Goal: Information Seeking & Learning: Compare options

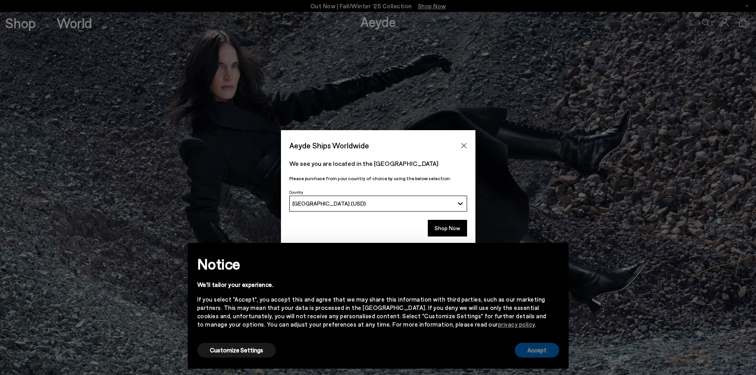
click at [533, 345] on button "Accept" at bounding box center [537, 350] width 44 height 15
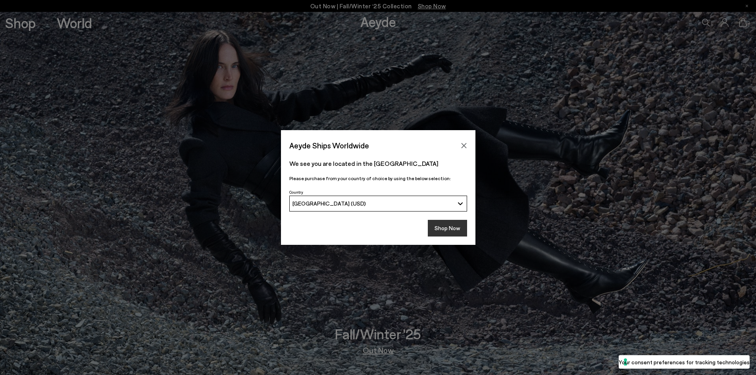
click at [457, 227] on button "Shop Now" at bounding box center [447, 228] width 39 height 17
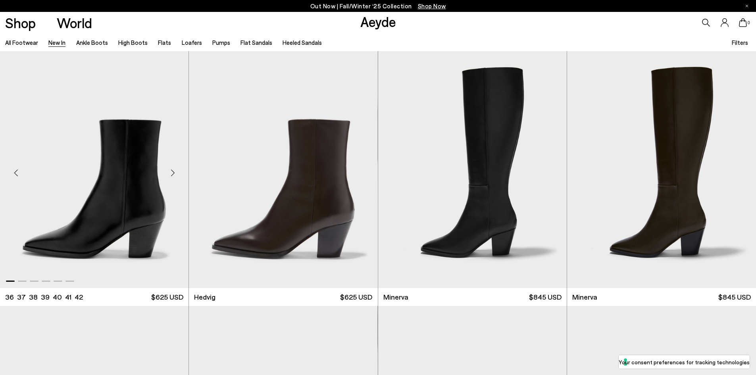
click at [174, 179] on div "Next slide" at bounding box center [173, 173] width 24 height 24
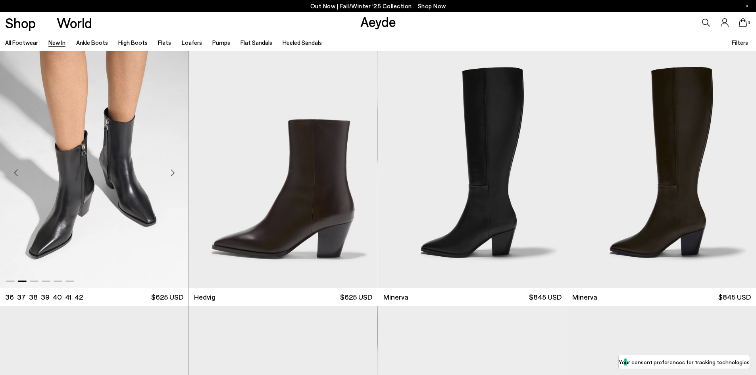
click at [174, 179] on div "Next slide" at bounding box center [173, 173] width 24 height 24
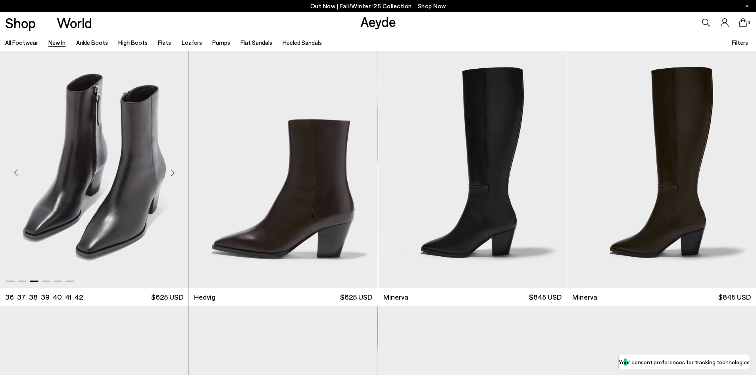
click at [174, 179] on div "Next slide" at bounding box center [173, 173] width 24 height 24
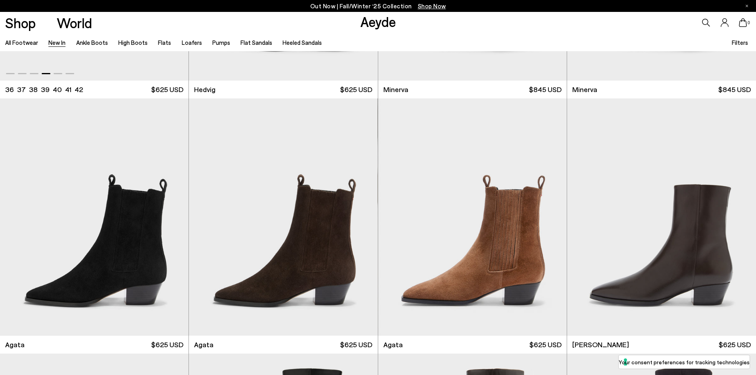
scroll to position [238, 0]
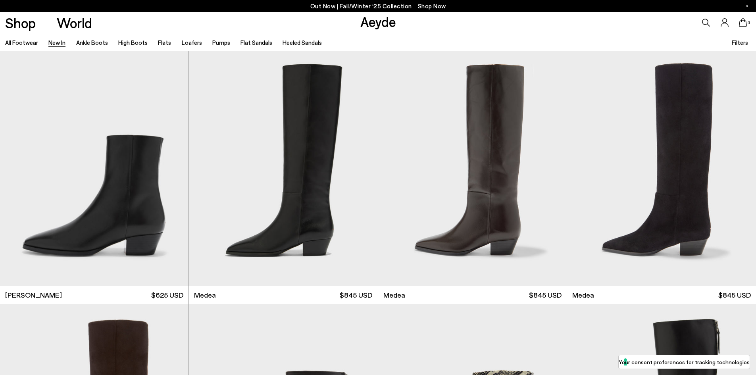
scroll to position [516, 0]
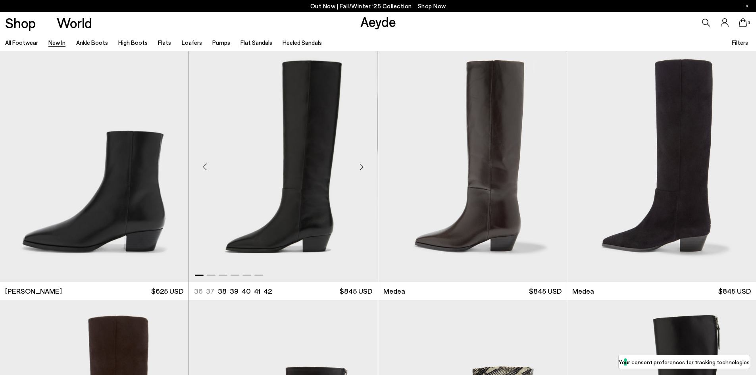
click at [365, 165] on div "Next slide" at bounding box center [362, 167] width 24 height 24
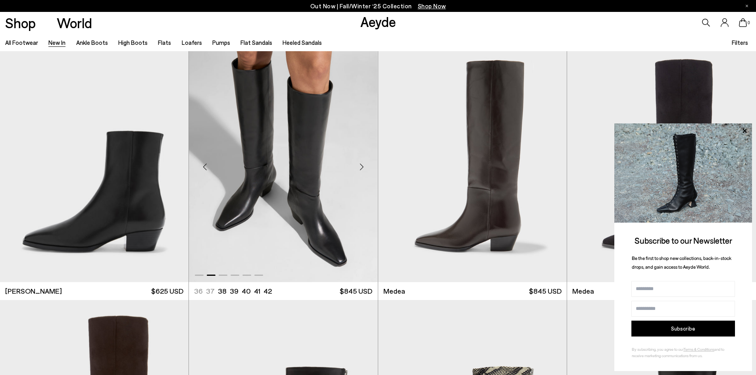
click at [365, 165] on div "Next slide" at bounding box center [362, 167] width 24 height 24
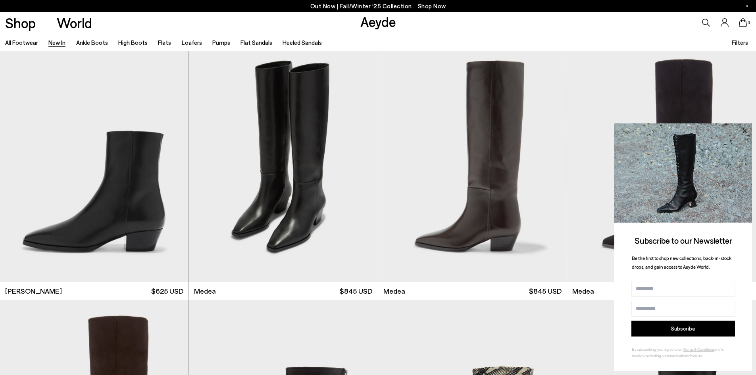
click at [746, 131] on icon at bounding box center [745, 131] width 10 height 10
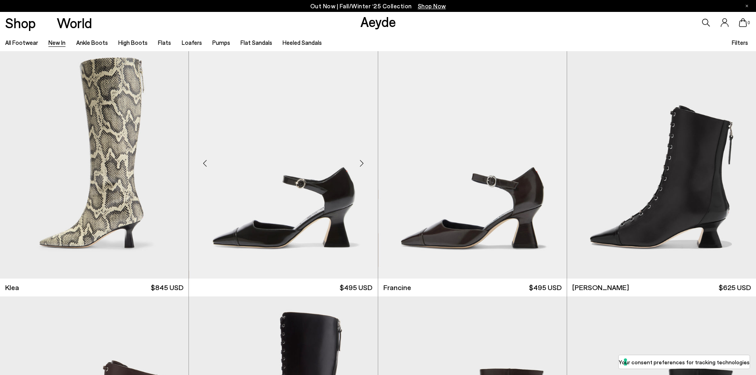
scroll to position [1032, 0]
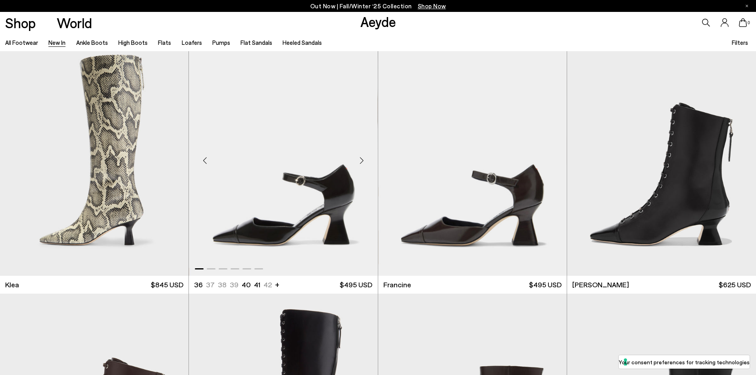
click at [361, 160] on div "Next slide" at bounding box center [362, 161] width 24 height 24
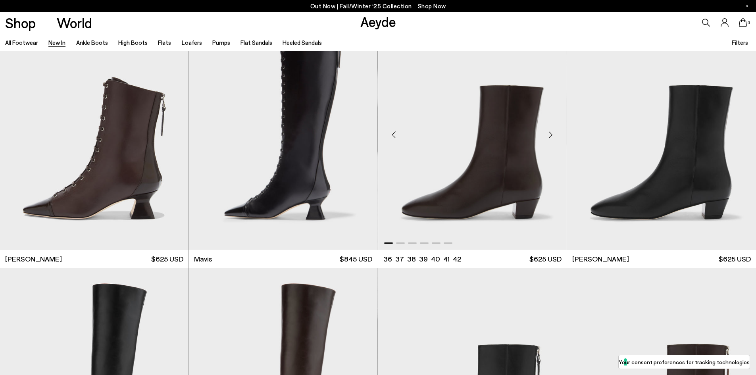
scroll to position [1310, 0]
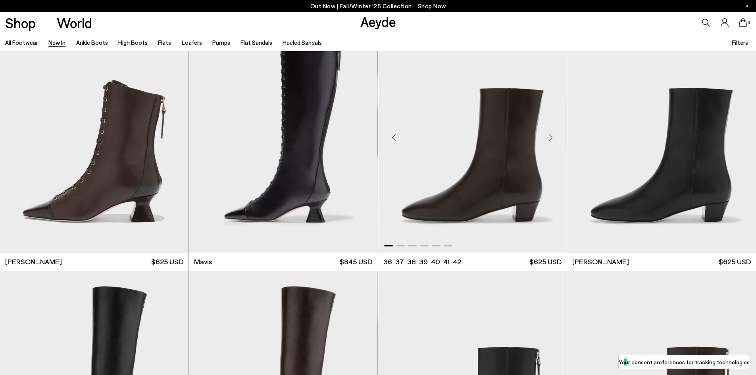
click at [550, 137] on div "Next slide" at bounding box center [551, 138] width 24 height 24
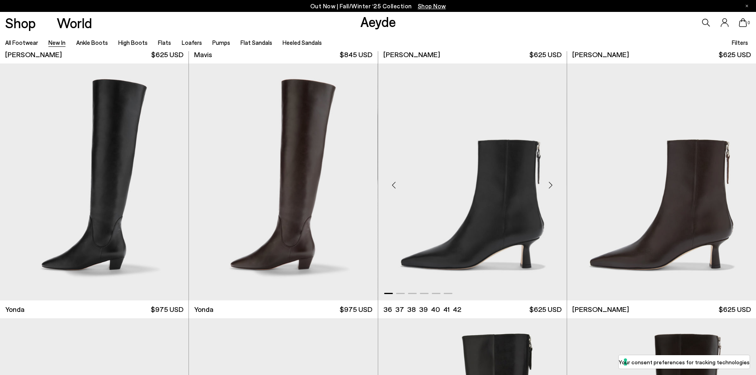
scroll to position [1549, 0]
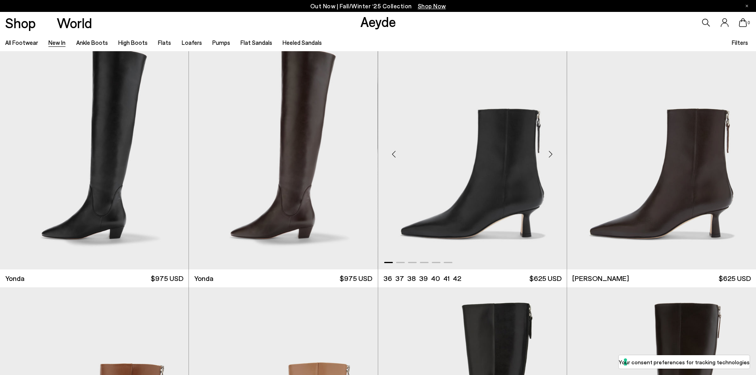
click at [548, 147] on div "Next slide" at bounding box center [551, 155] width 24 height 24
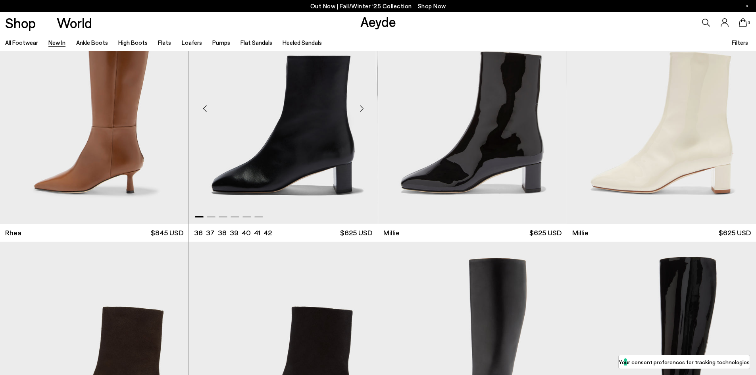
scroll to position [2025, 0]
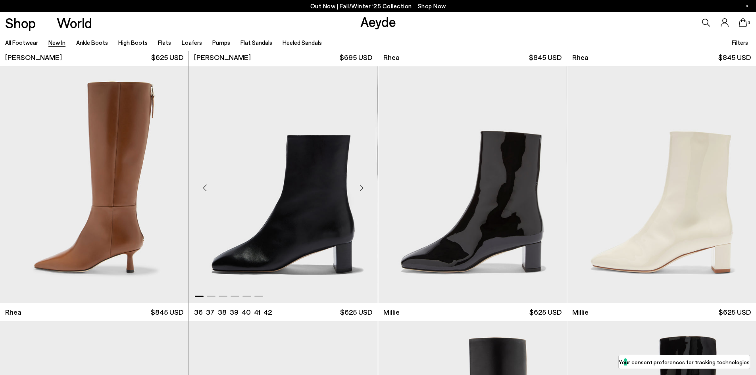
click at [363, 188] on div "Next slide" at bounding box center [362, 188] width 24 height 24
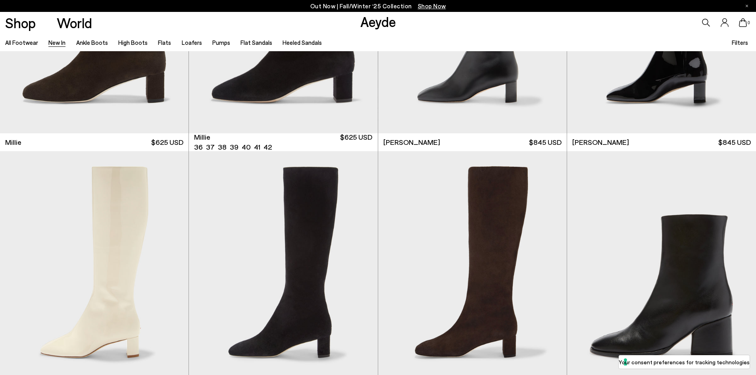
scroll to position [2541, 0]
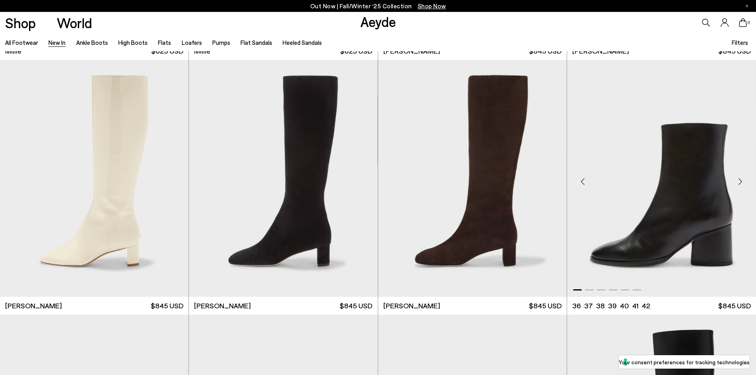
click at [738, 180] on div "Next slide" at bounding box center [741, 182] width 24 height 24
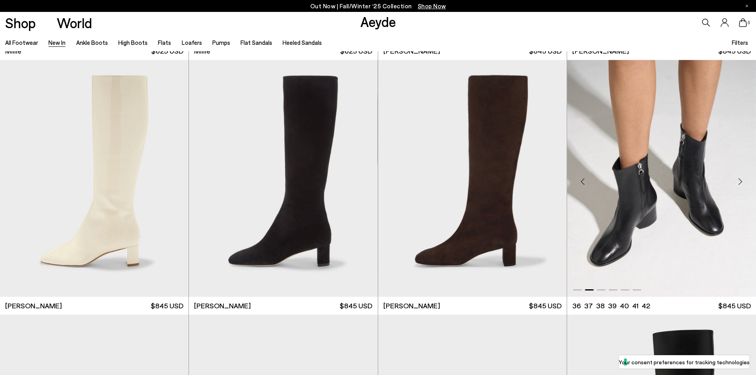
click at [738, 180] on div "Next slide" at bounding box center [741, 182] width 24 height 24
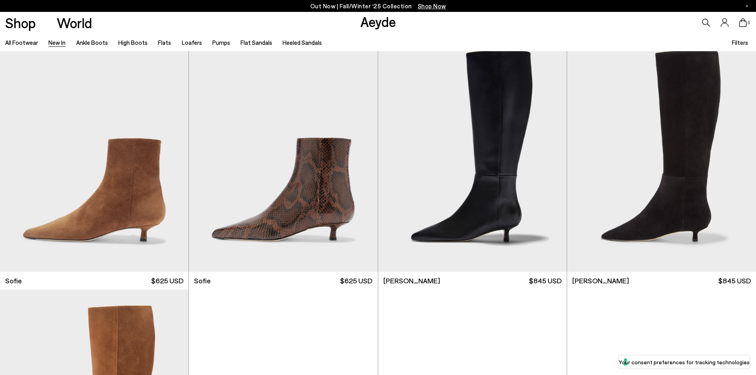
scroll to position [3375, 0]
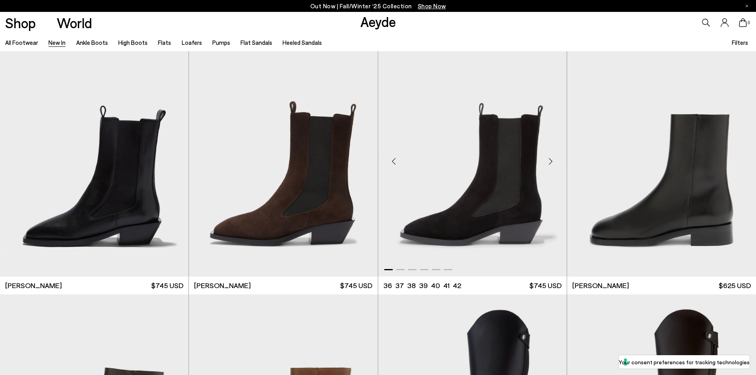
scroll to position [4090, 0]
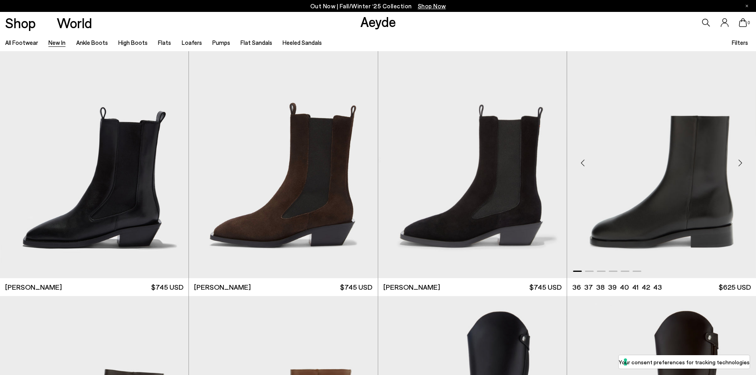
click at [739, 164] on div "Next slide" at bounding box center [741, 163] width 24 height 24
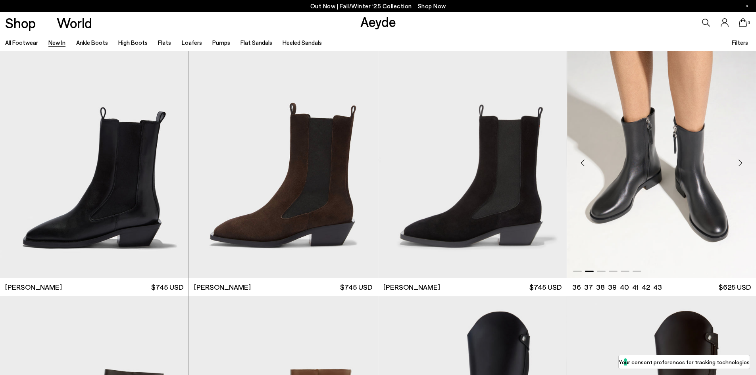
click at [739, 164] on div "Next slide" at bounding box center [741, 163] width 24 height 24
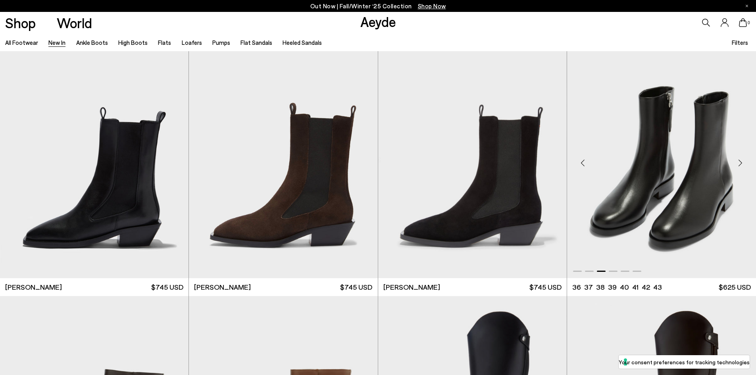
click at [739, 164] on div "Next slide" at bounding box center [741, 163] width 24 height 24
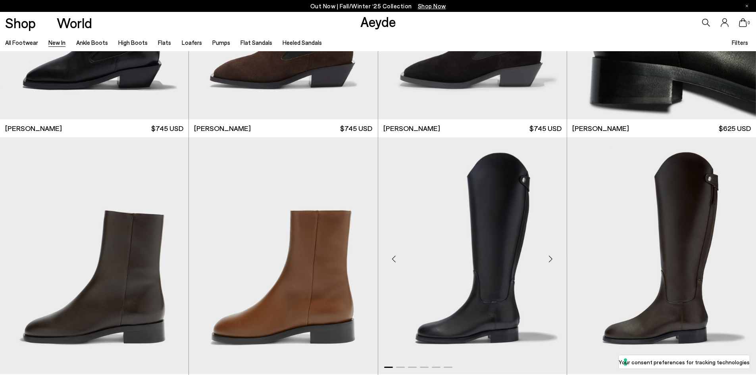
scroll to position [4328, 0]
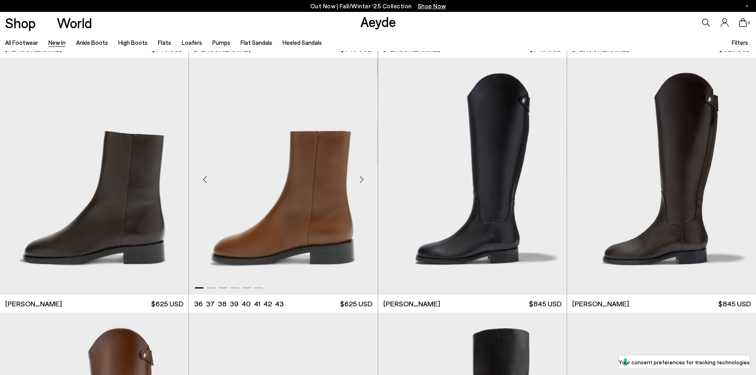
click at [362, 175] on div "Next slide" at bounding box center [362, 180] width 24 height 24
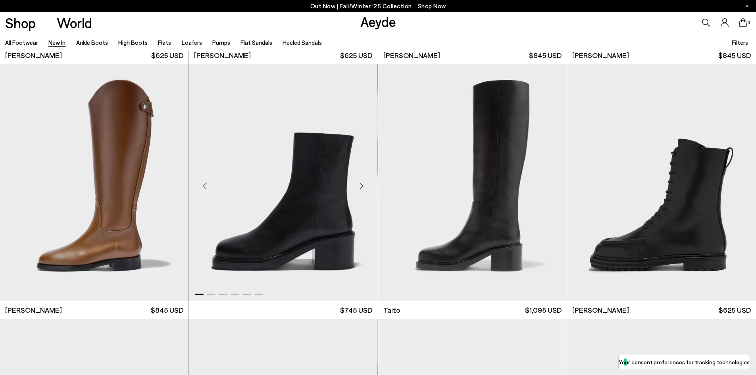
scroll to position [4566, 0]
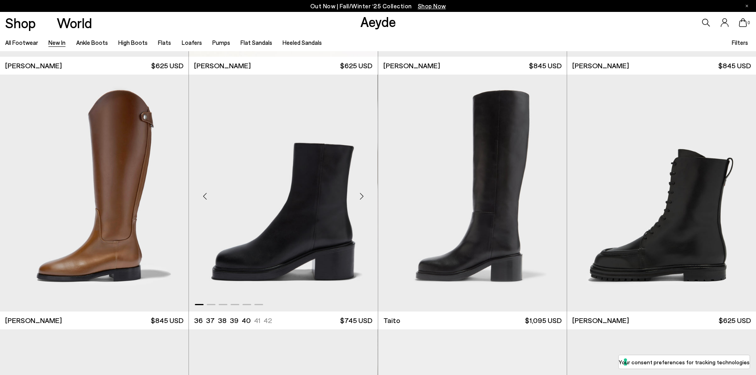
click at [360, 197] on div "Next slide" at bounding box center [362, 197] width 24 height 24
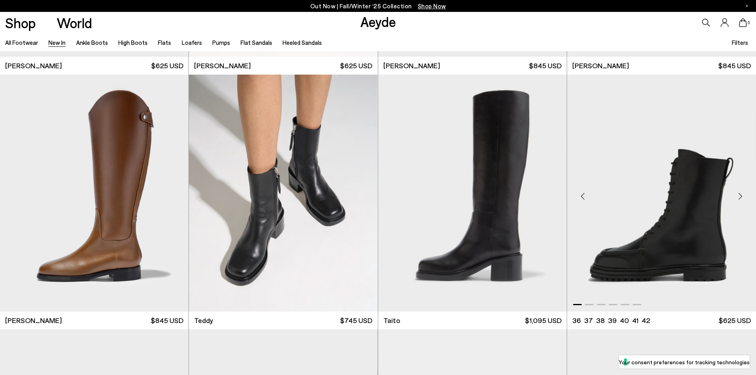
click at [737, 197] on div "Next slide" at bounding box center [741, 197] width 24 height 24
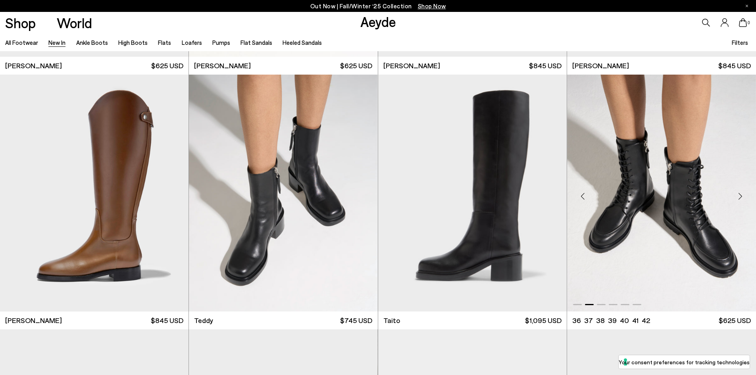
click at [737, 197] on div "Next slide" at bounding box center [741, 197] width 24 height 24
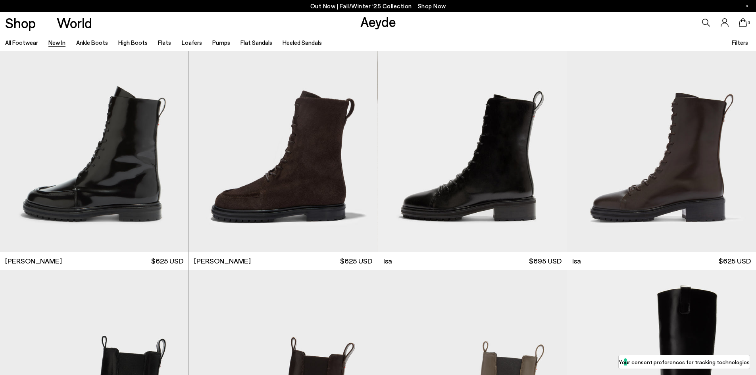
scroll to position [4884, 0]
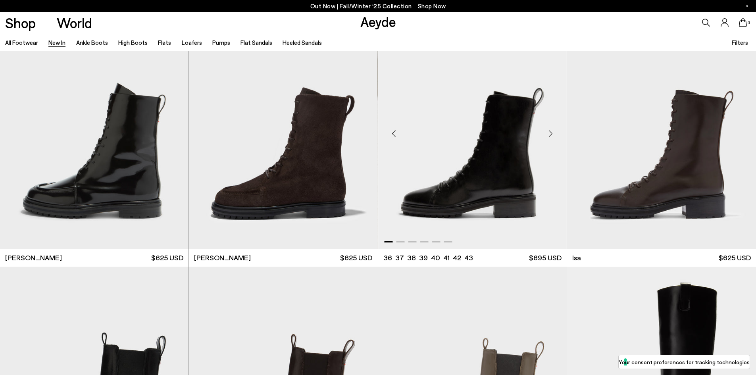
click at [552, 135] on div "Next slide" at bounding box center [551, 134] width 24 height 24
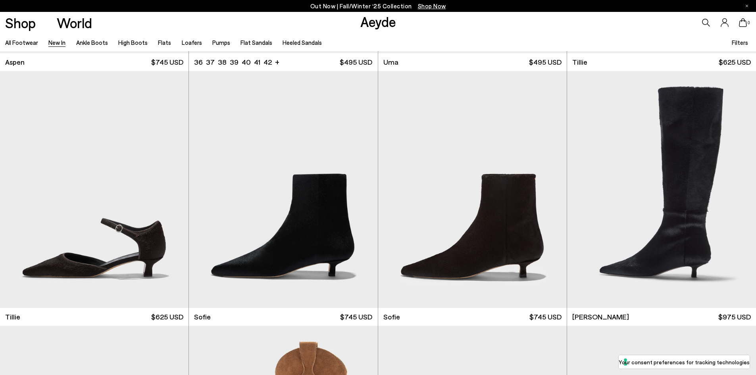
scroll to position [5877, 0]
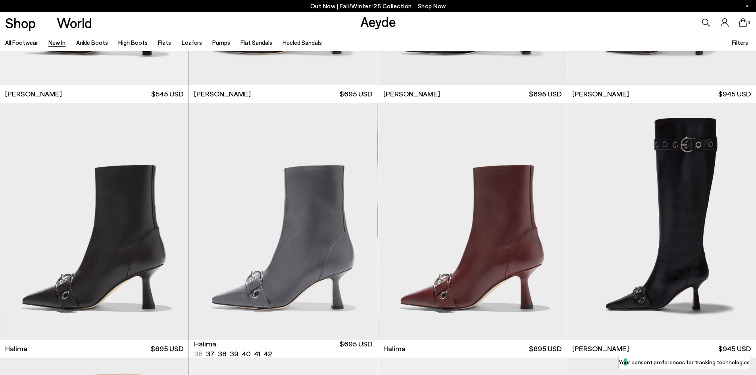
scroll to position [8140, 0]
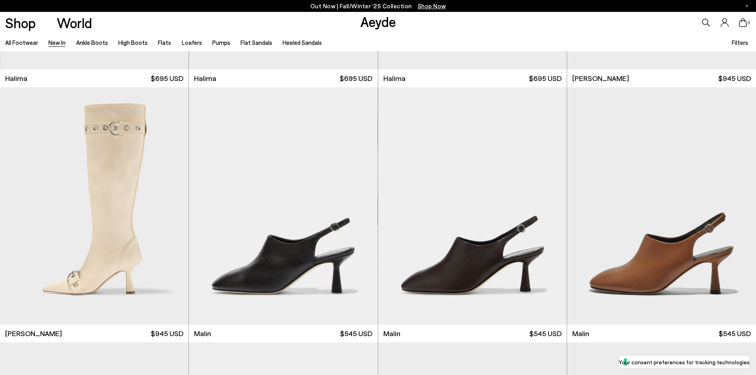
scroll to position [8696, 0]
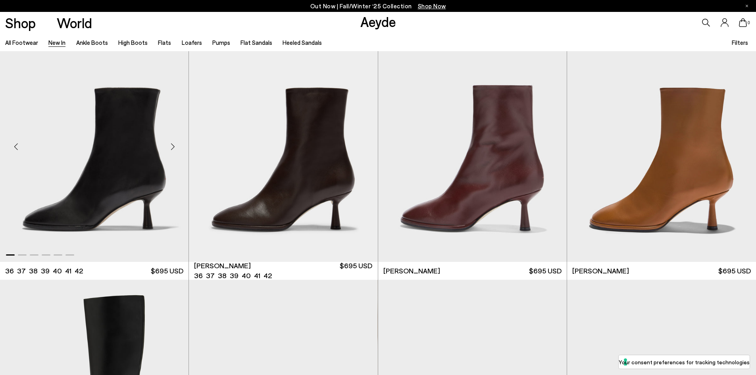
click at [171, 149] on div "Next slide" at bounding box center [173, 147] width 24 height 24
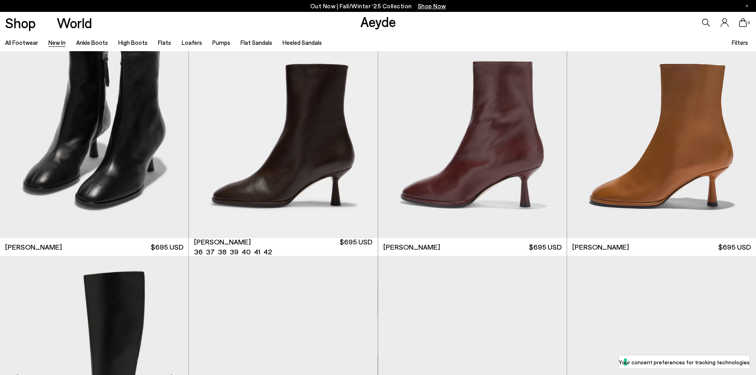
scroll to position [8934, 0]
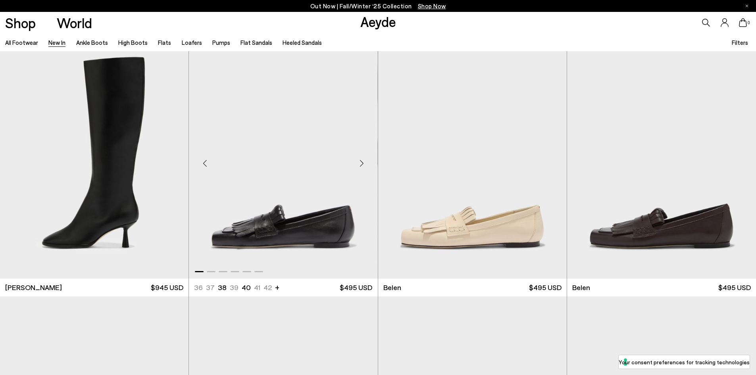
click at [361, 163] on div "Next slide" at bounding box center [362, 163] width 24 height 24
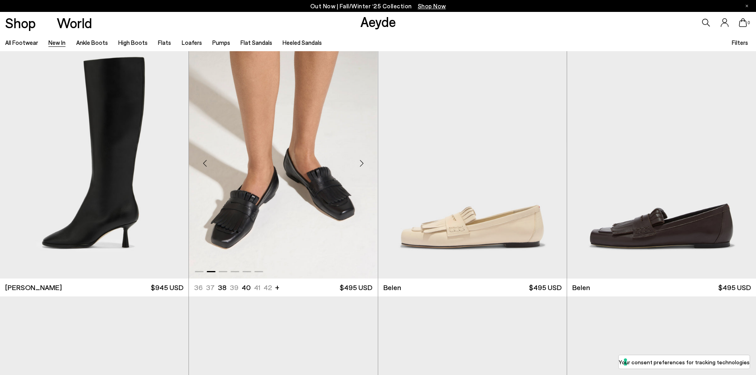
click at [360, 162] on div "Next slide" at bounding box center [362, 163] width 24 height 24
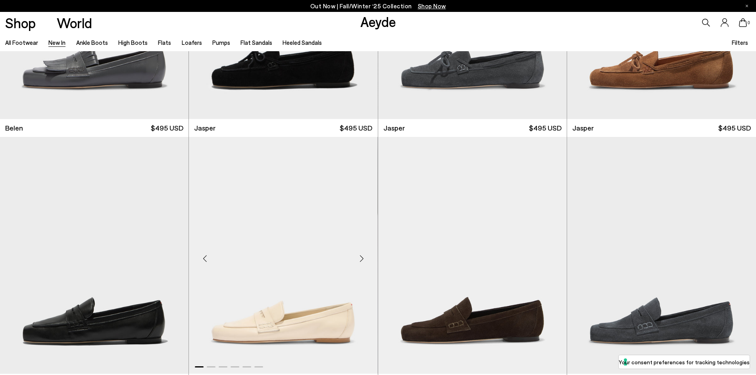
scroll to position [9411, 0]
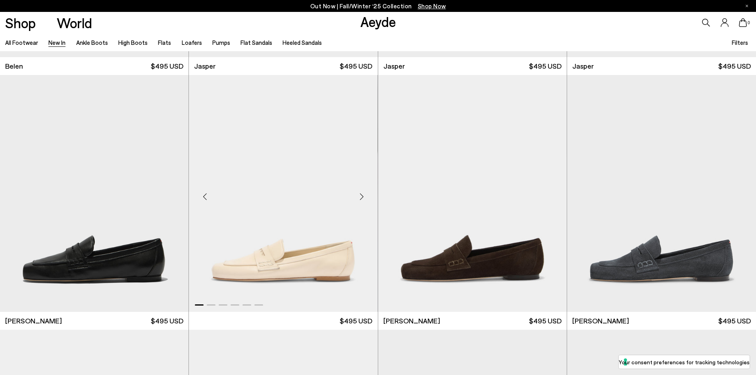
click at [355, 199] on div "Next slide" at bounding box center [362, 197] width 24 height 24
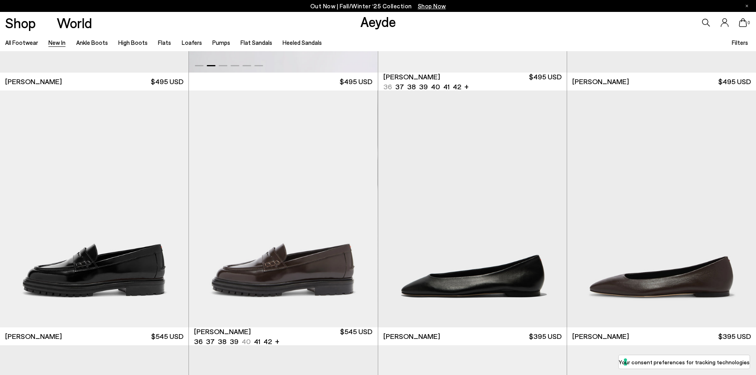
scroll to position [9728, 0]
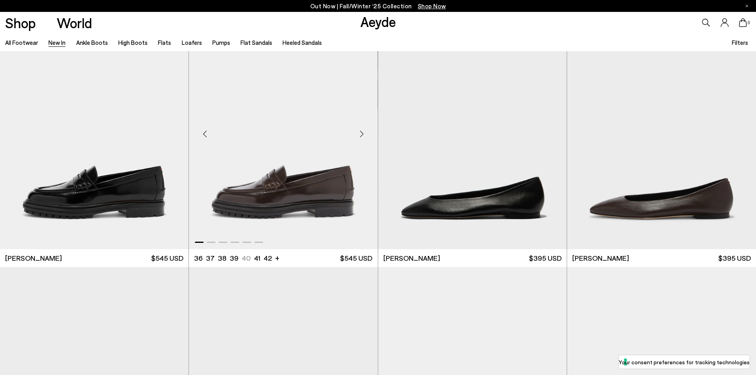
click at [362, 136] on div "Next slide" at bounding box center [362, 134] width 24 height 24
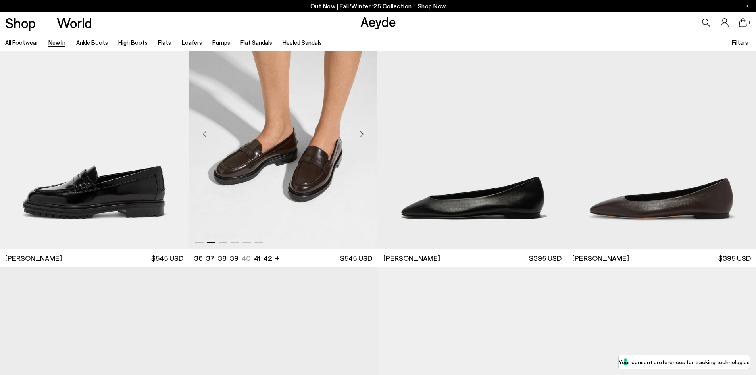
click at [362, 136] on div "Next slide" at bounding box center [362, 134] width 24 height 24
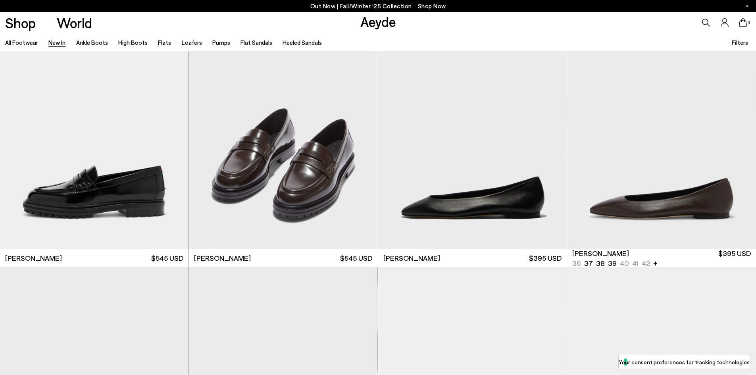
scroll to position [9967, 0]
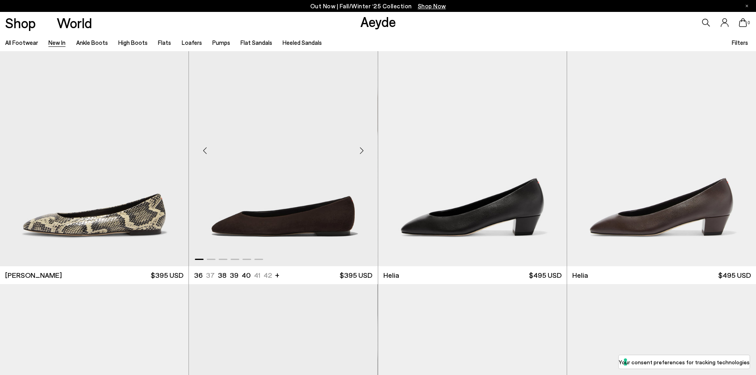
click at [363, 153] on div "Next slide" at bounding box center [362, 151] width 24 height 24
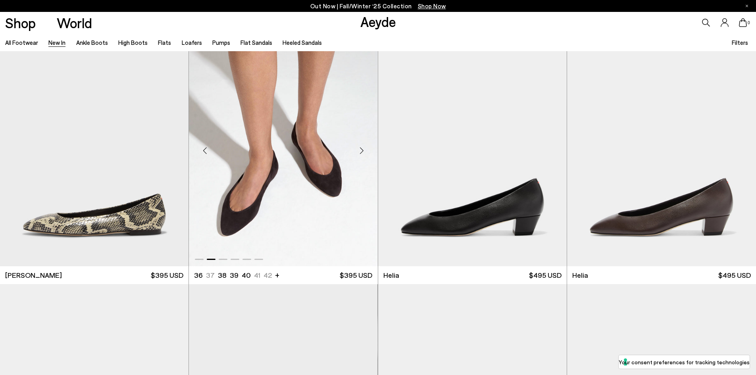
click at [363, 153] on div "Next slide" at bounding box center [362, 151] width 24 height 24
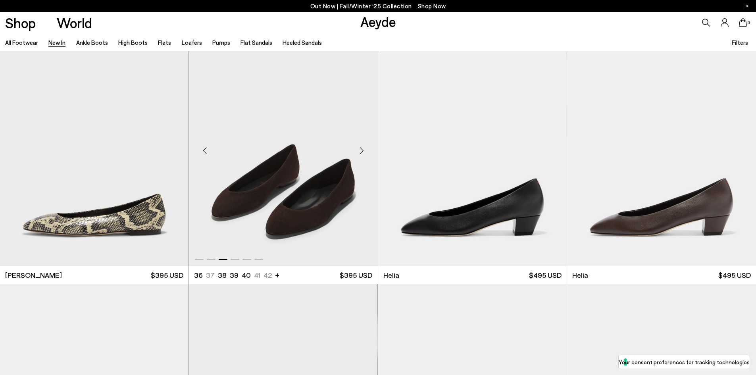
click at [363, 153] on div "Next slide" at bounding box center [362, 151] width 24 height 24
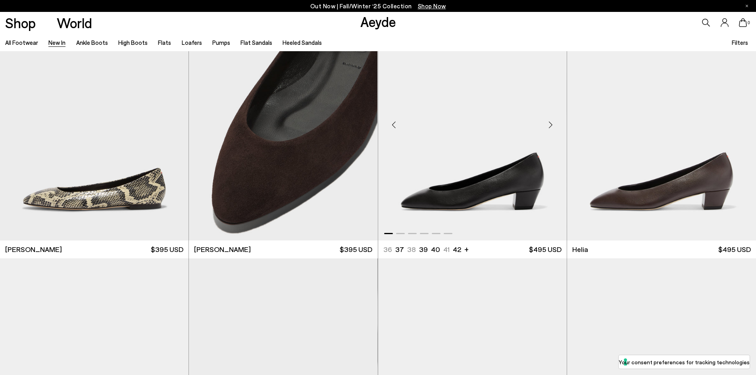
scroll to position [10006, 0]
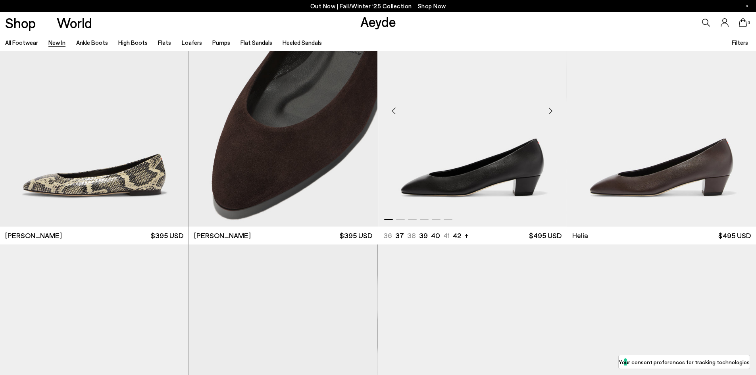
click at [549, 115] on div "Next slide" at bounding box center [551, 111] width 24 height 24
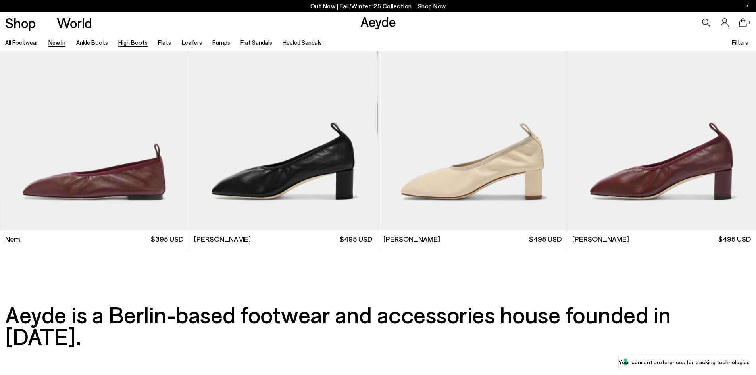
scroll to position [10642, 0]
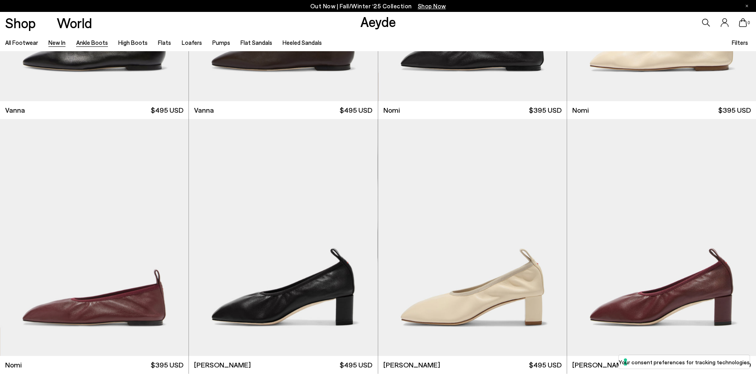
click at [93, 44] on link "Ankle Boots" at bounding box center [92, 42] width 32 height 7
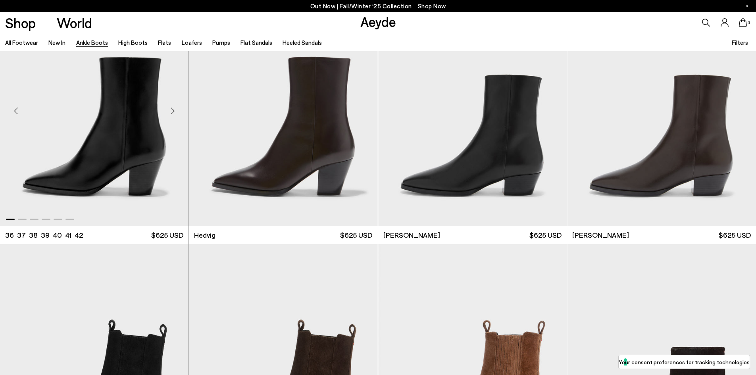
scroll to position [318, 0]
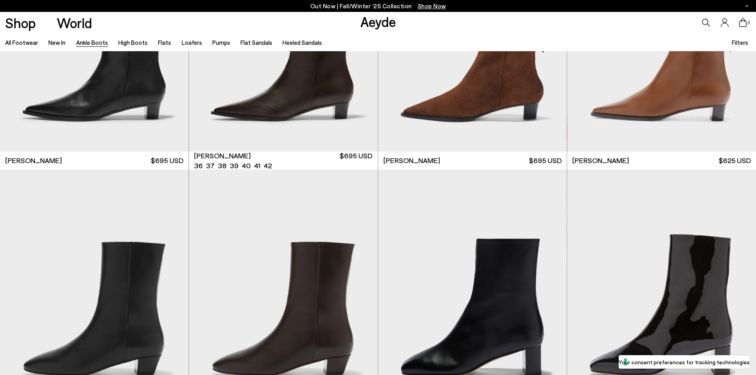
scroll to position [1787, 0]
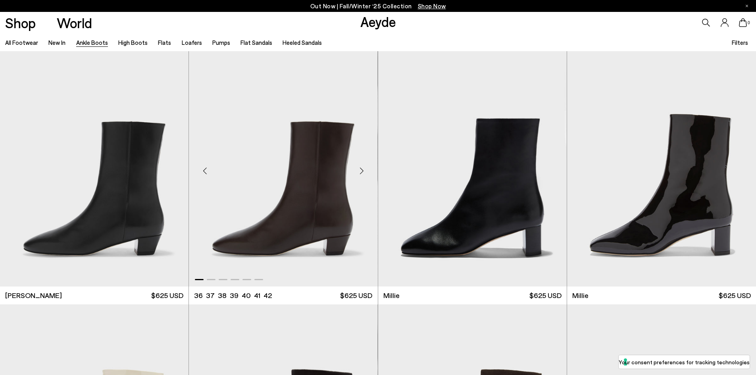
click at [357, 171] on div "Next slide" at bounding box center [362, 171] width 24 height 24
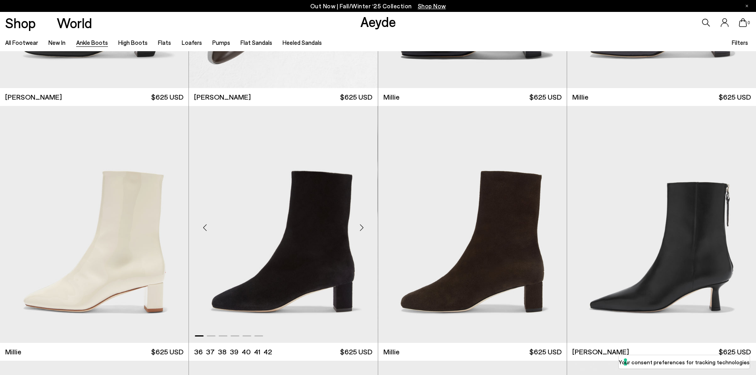
scroll to position [2065, 0]
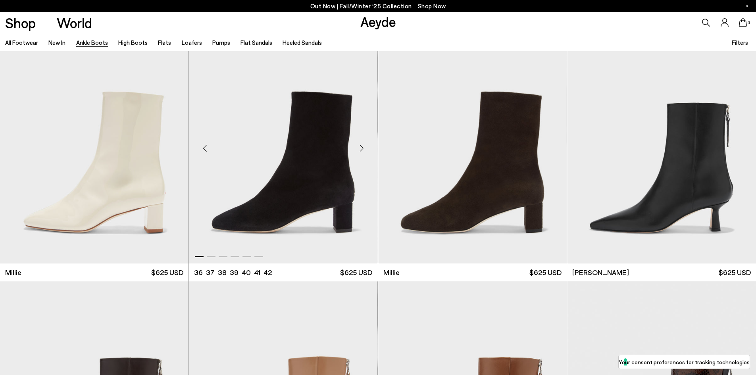
click at [364, 145] on div "Next slide" at bounding box center [362, 148] width 24 height 24
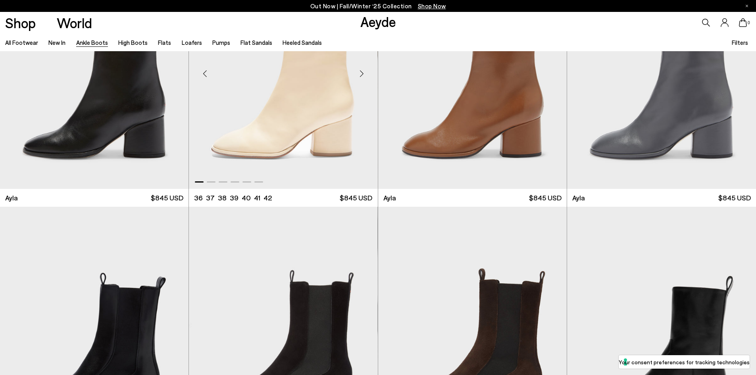
scroll to position [2859, 0]
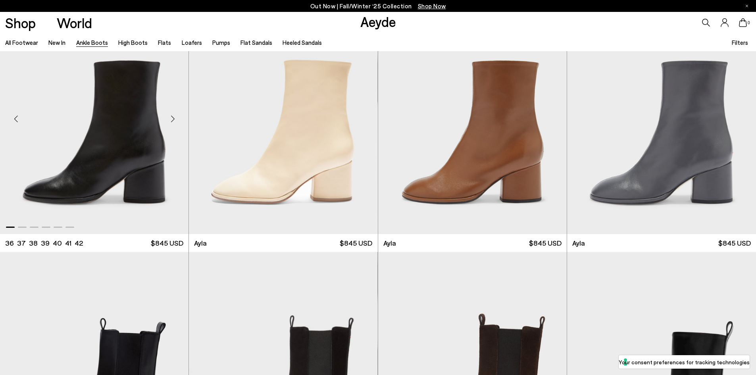
click at [176, 117] on div "Next slide" at bounding box center [173, 119] width 24 height 24
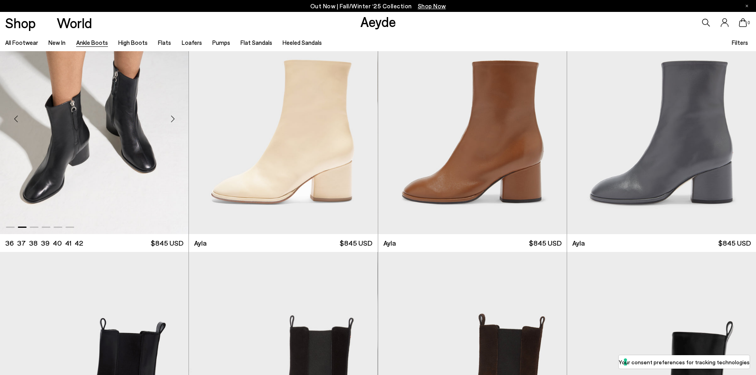
click at [176, 117] on div "Next slide" at bounding box center [173, 119] width 24 height 24
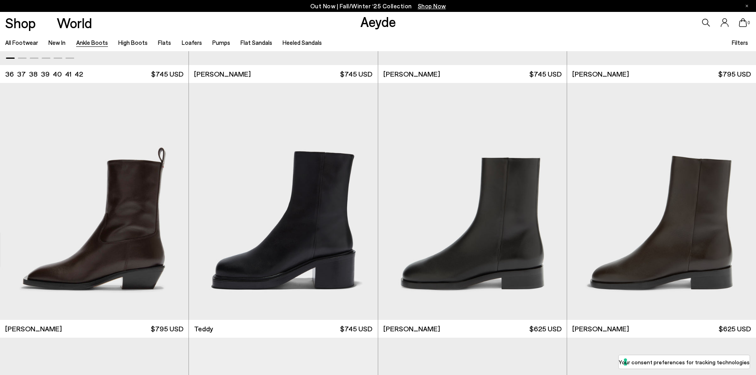
scroll to position [3335, 0]
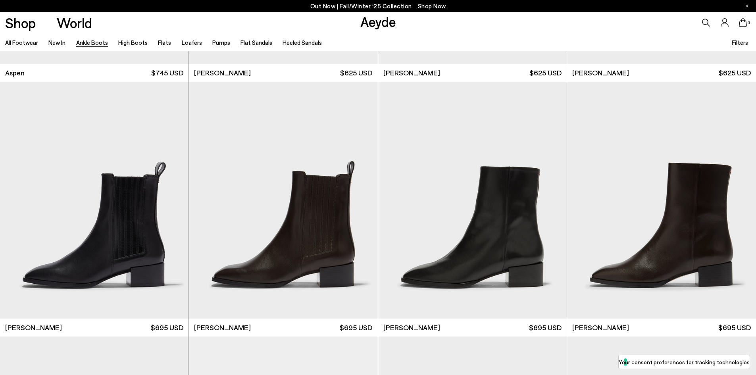
scroll to position [4408, 0]
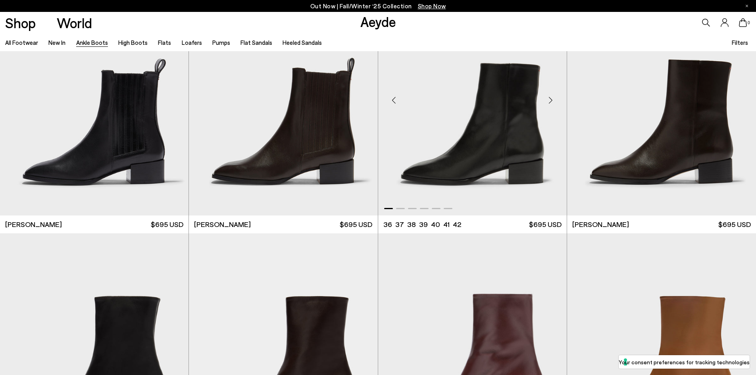
click at [550, 100] on div "Next slide" at bounding box center [551, 101] width 24 height 24
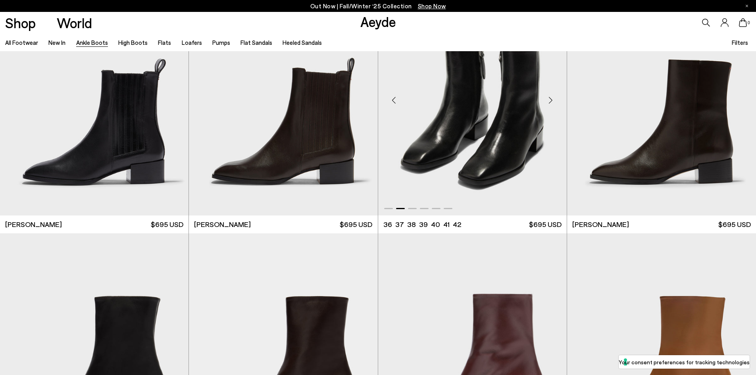
click at [550, 100] on div "Next slide" at bounding box center [551, 101] width 24 height 24
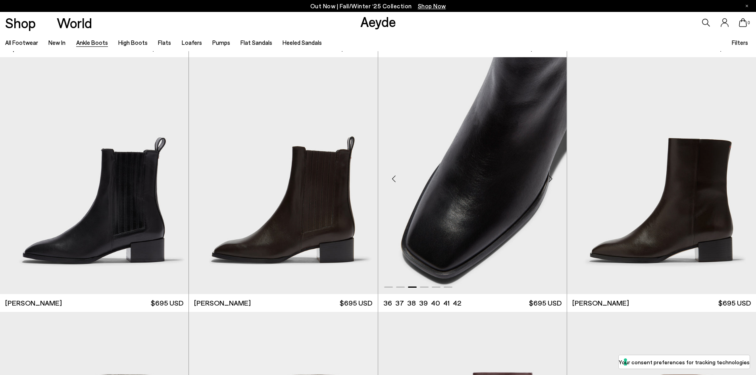
scroll to position [4328, 0]
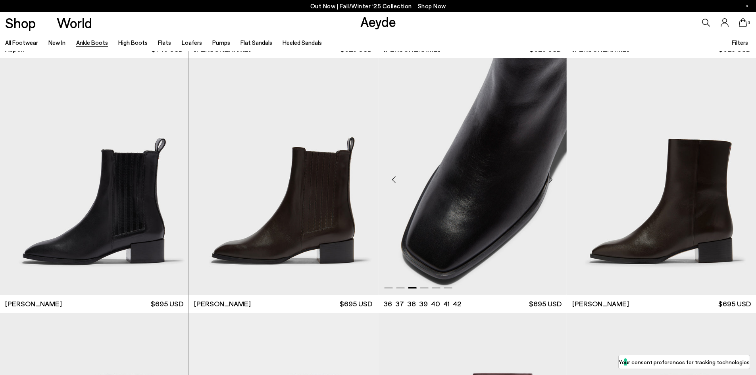
click at [549, 179] on div "Next slide" at bounding box center [551, 180] width 24 height 24
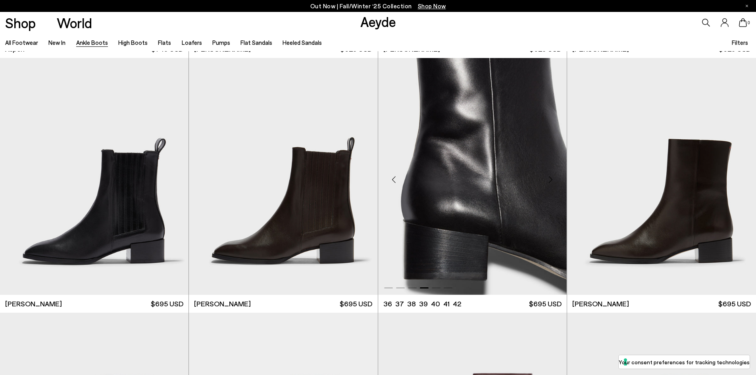
click at [549, 179] on div "Next slide" at bounding box center [551, 180] width 24 height 24
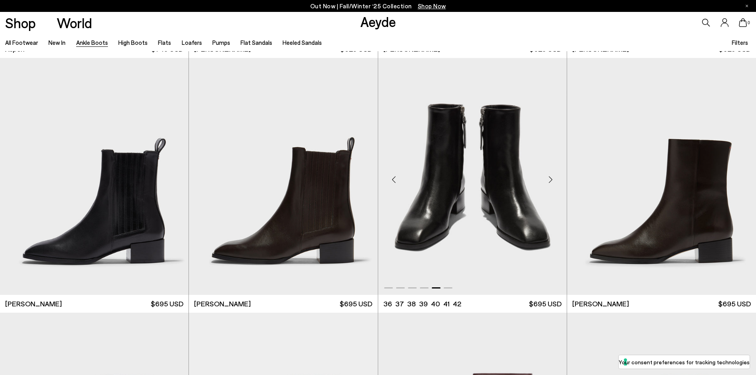
click at [549, 179] on div "Next slide" at bounding box center [551, 180] width 24 height 24
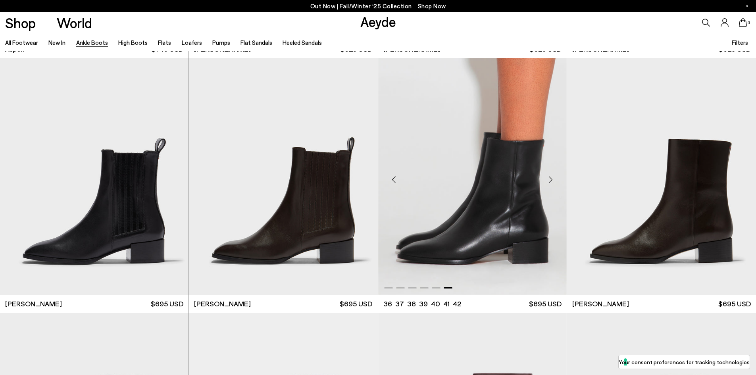
click at [549, 179] on div "Next slide" at bounding box center [551, 180] width 24 height 24
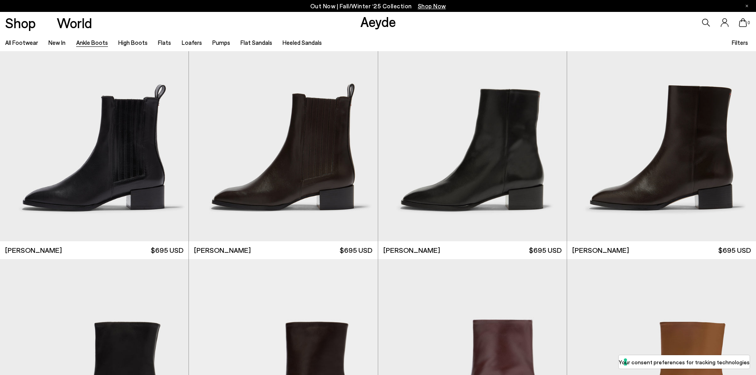
scroll to position [4368, 0]
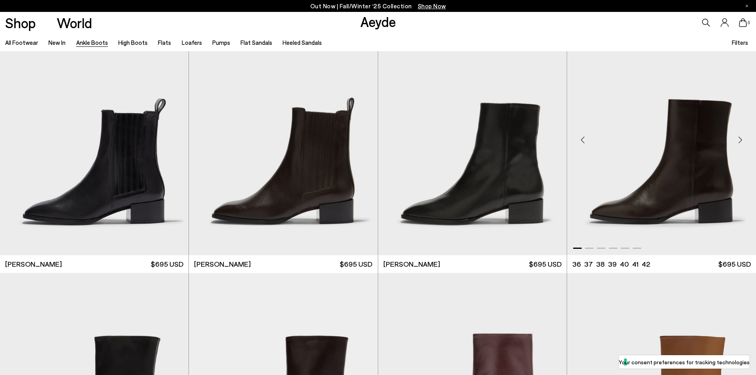
click at [737, 142] on div "Next slide" at bounding box center [741, 140] width 24 height 24
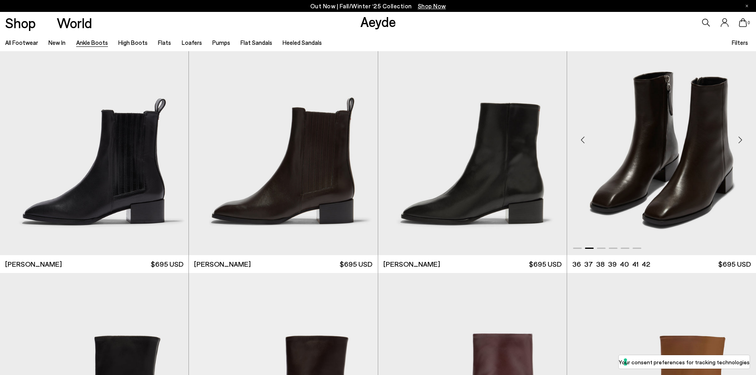
click at [737, 142] on div "Next slide" at bounding box center [741, 140] width 24 height 24
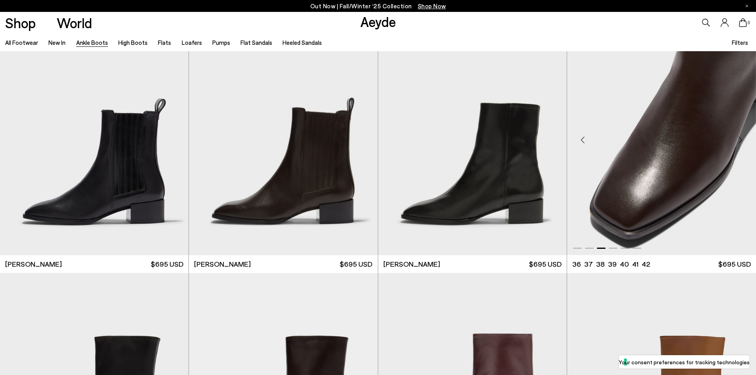
click at [737, 142] on div "Next slide" at bounding box center [741, 140] width 24 height 24
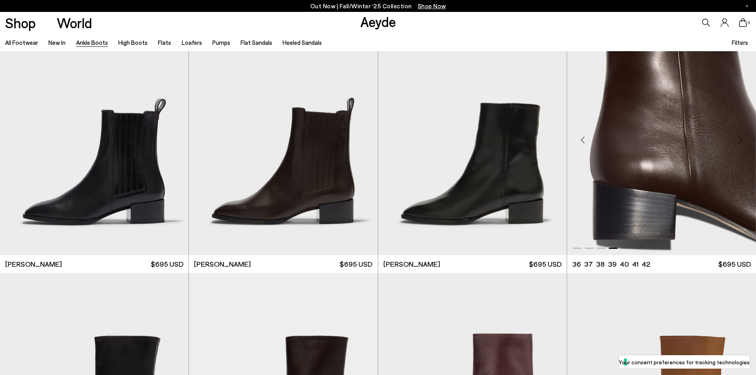
click at [737, 142] on div "Next slide" at bounding box center [741, 140] width 24 height 24
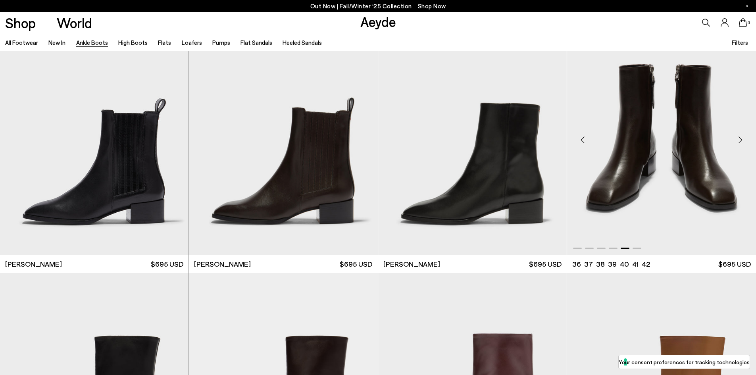
click at [737, 142] on div "Next slide" at bounding box center [741, 140] width 24 height 24
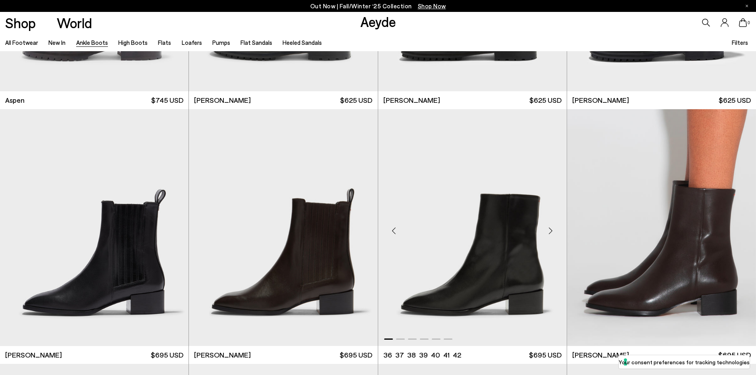
scroll to position [4288, 0]
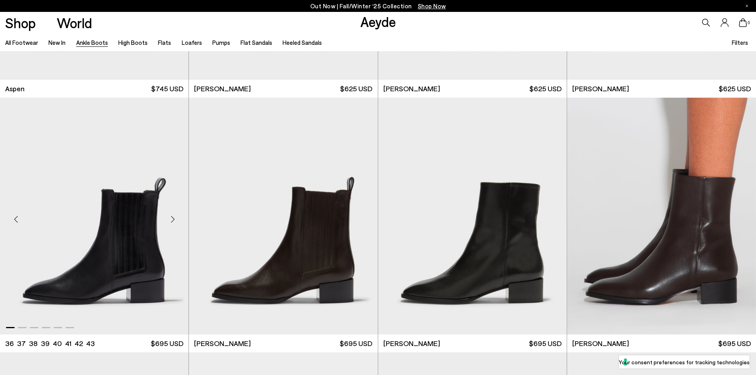
click at [172, 222] on div "Next slide" at bounding box center [173, 220] width 24 height 24
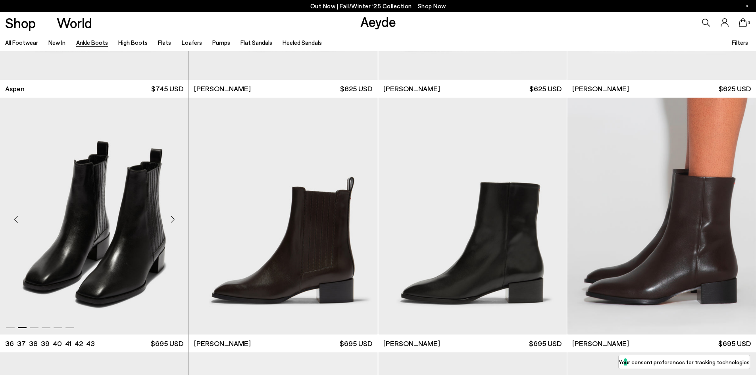
click at [172, 222] on div "Next slide" at bounding box center [173, 220] width 24 height 24
